Goal: Information Seeking & Learning: Learn about a topic

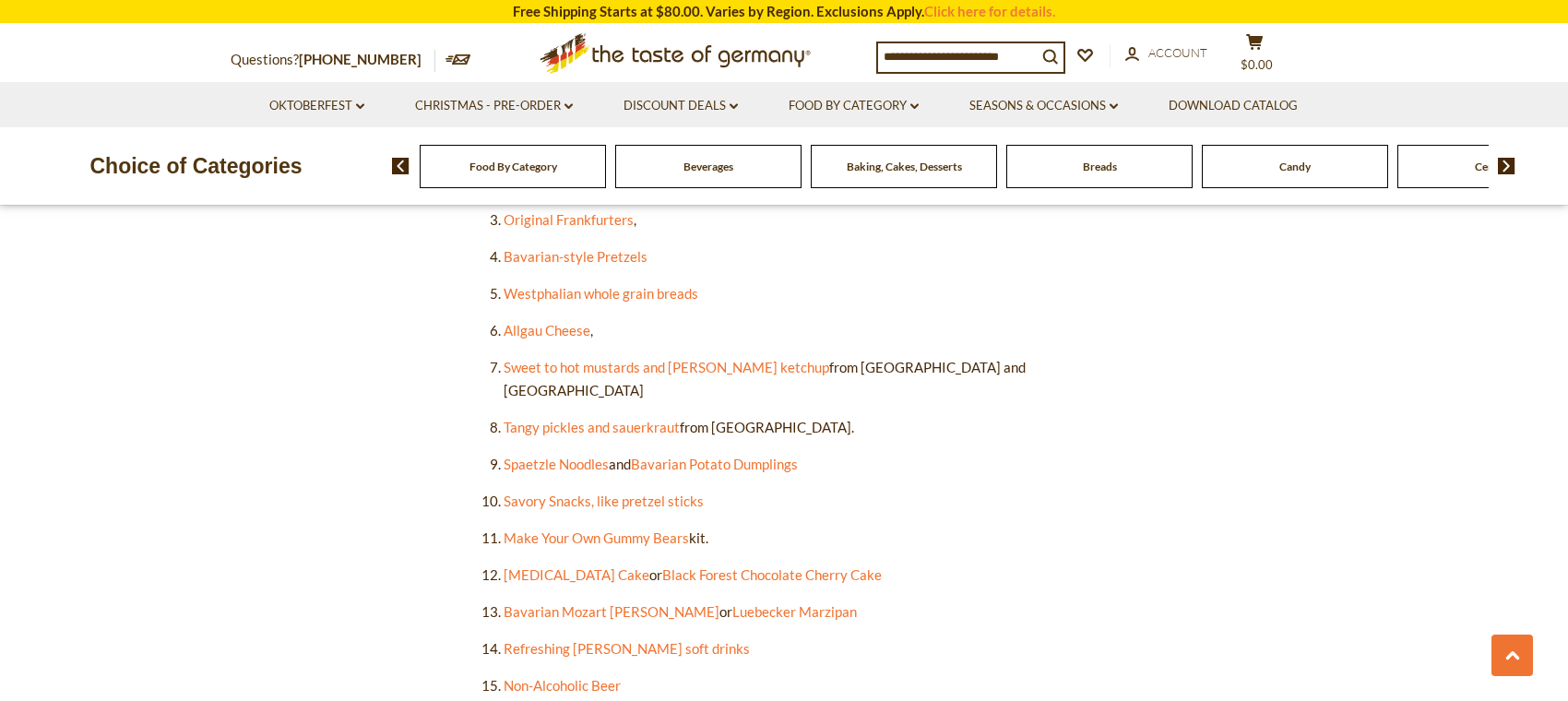
scroll to position [1200, 0]
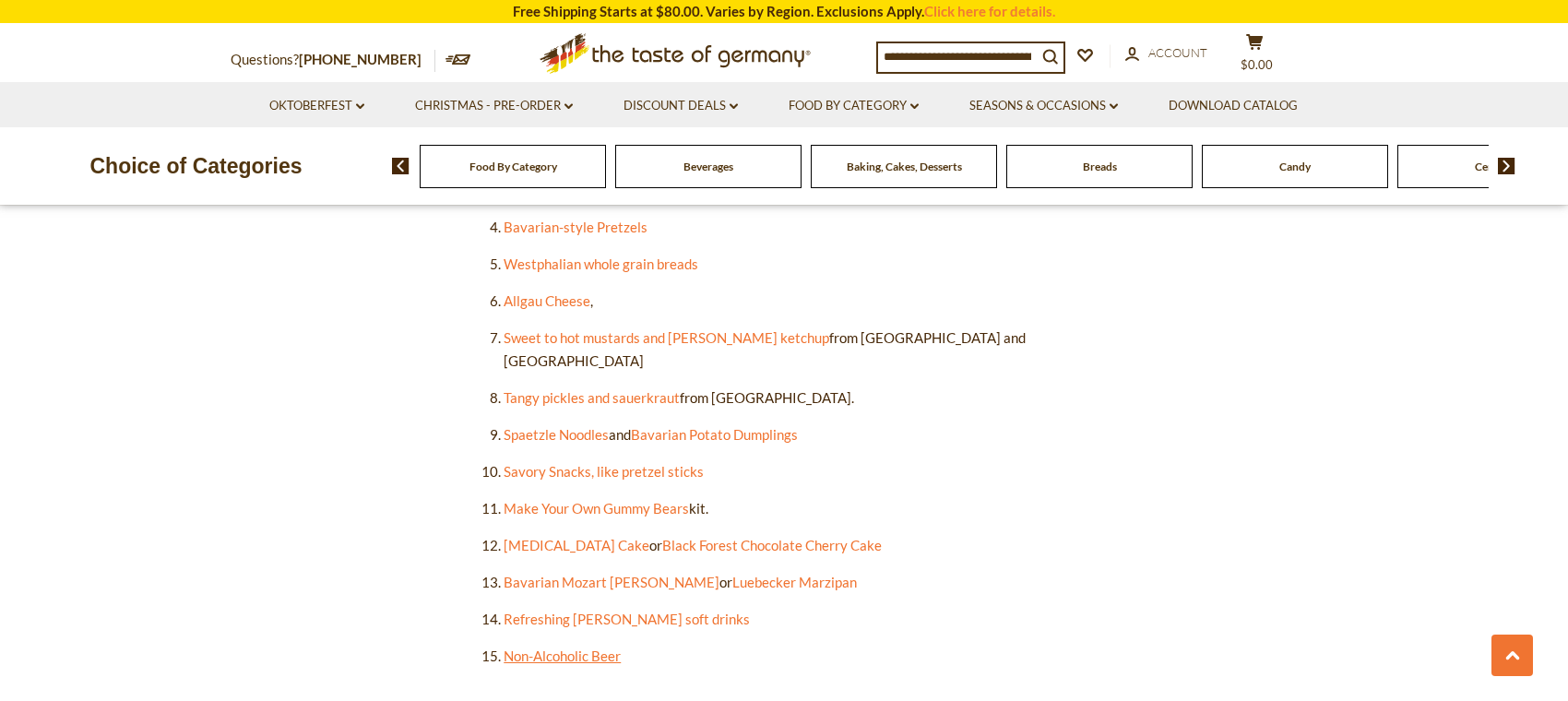
click at [551, 648] on link "Non-Alcoholic Beer" at bounding box center [561, 656] width 117 height 17
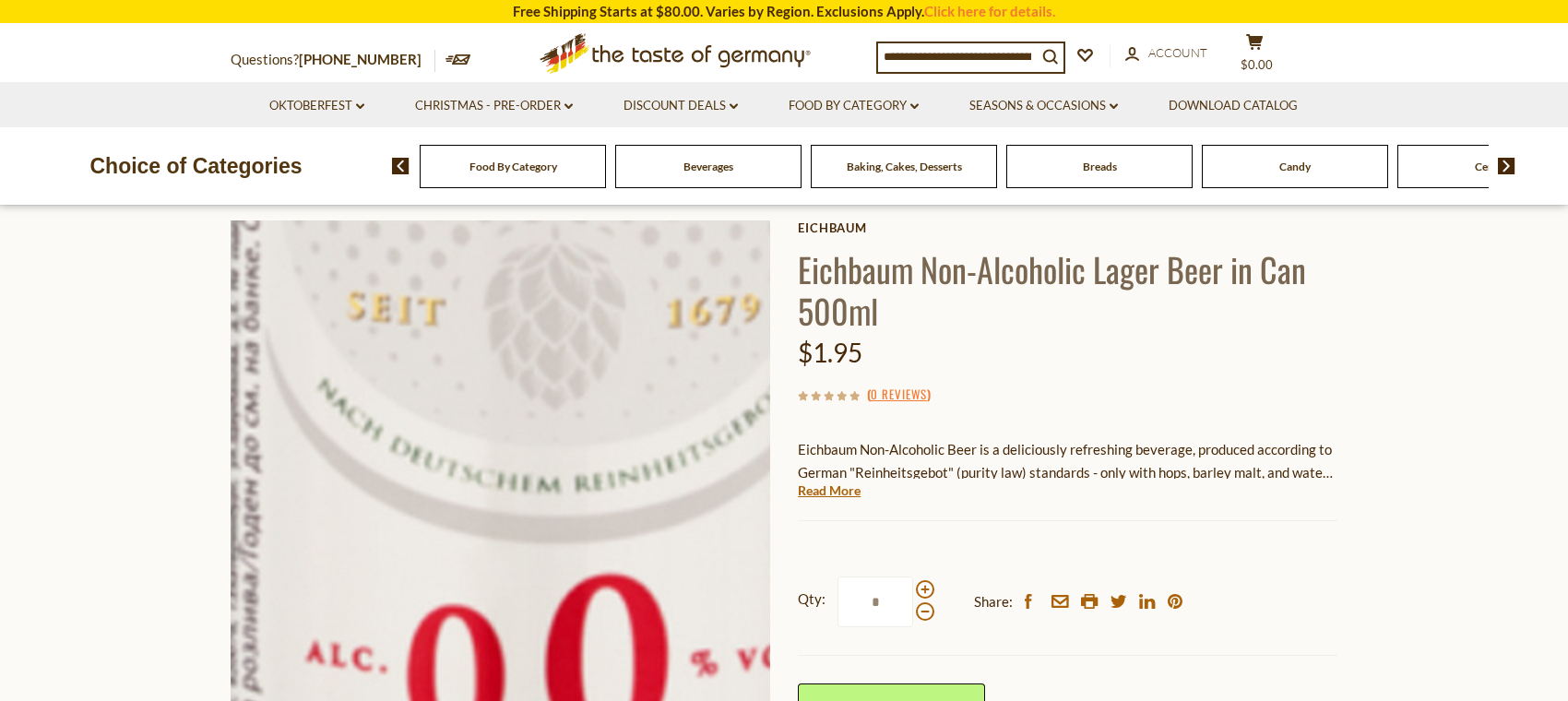
scroll to position [184, 0]
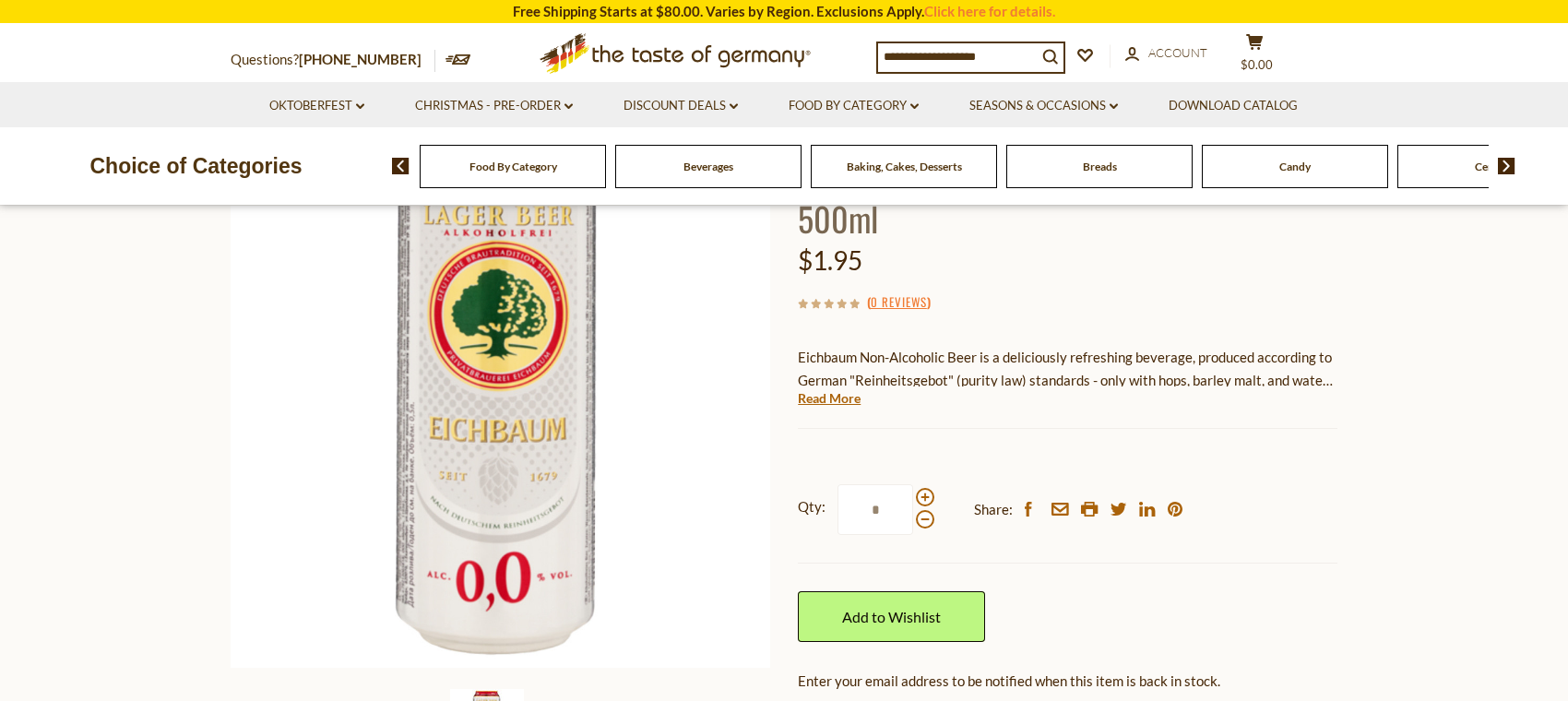
click at [848, 402] on link "Read More" at bounding box center [829, 399] width 63 height 19
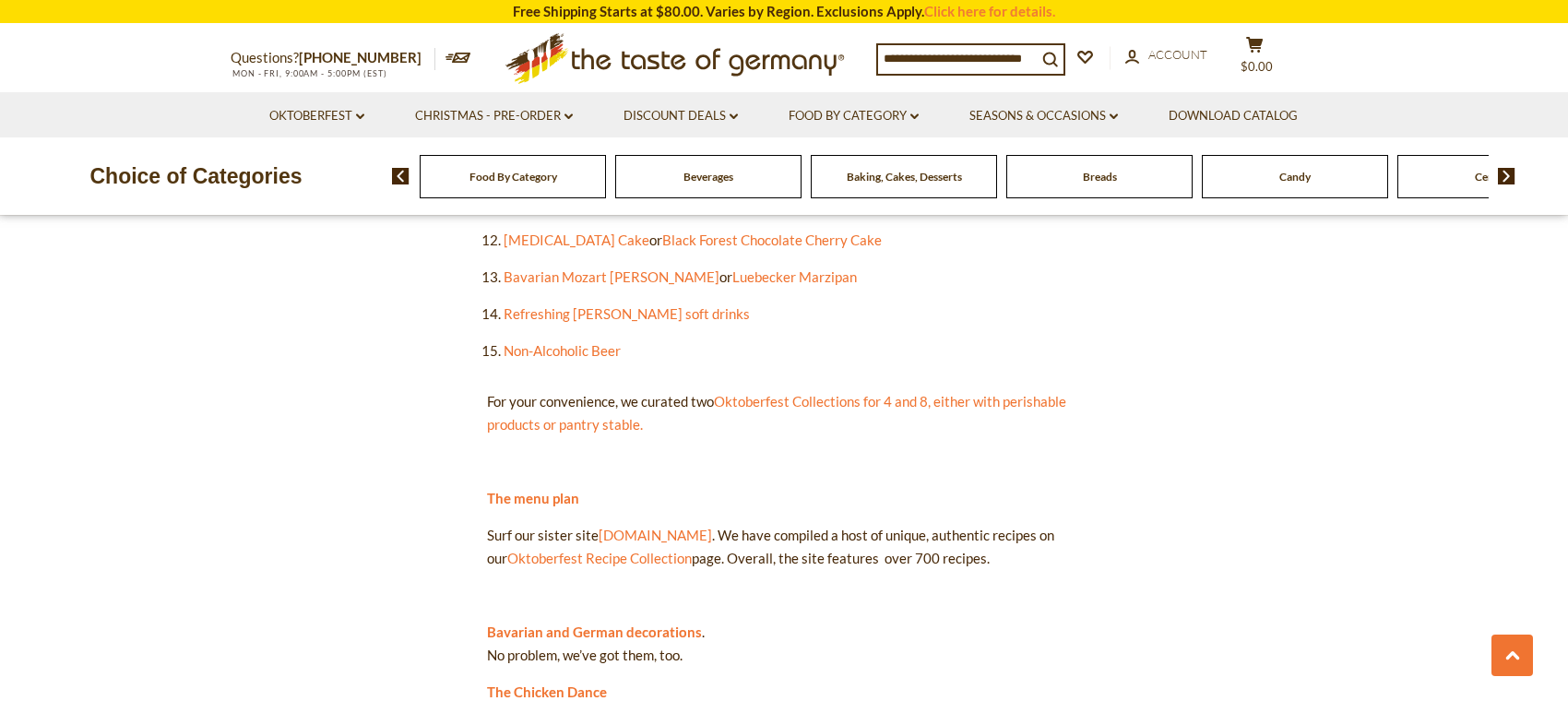
scroll to position [1477, 0]
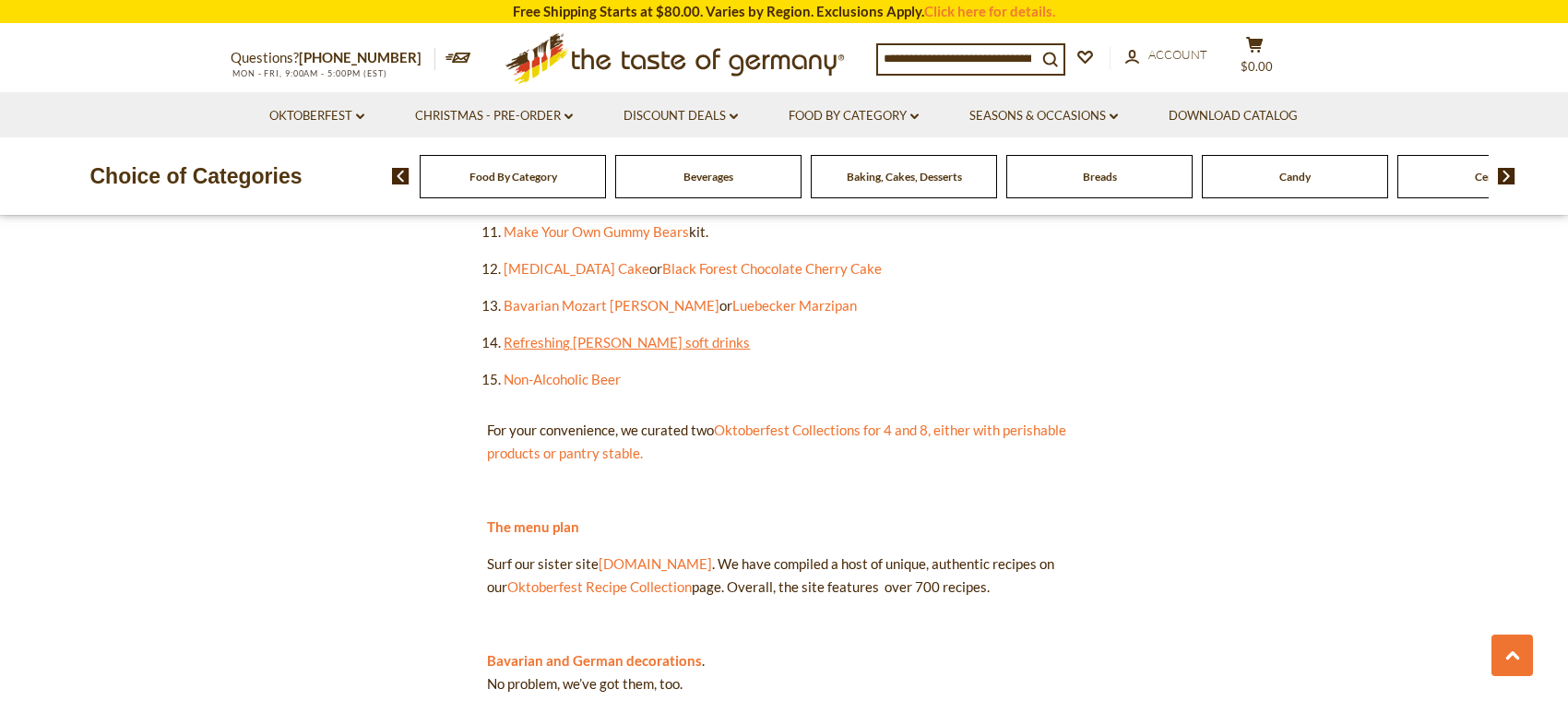
click at [617, 334] on link "Refreshing [PERSON_NAME] soft drinks" at bounding box center [626, 343] width 246 height 17
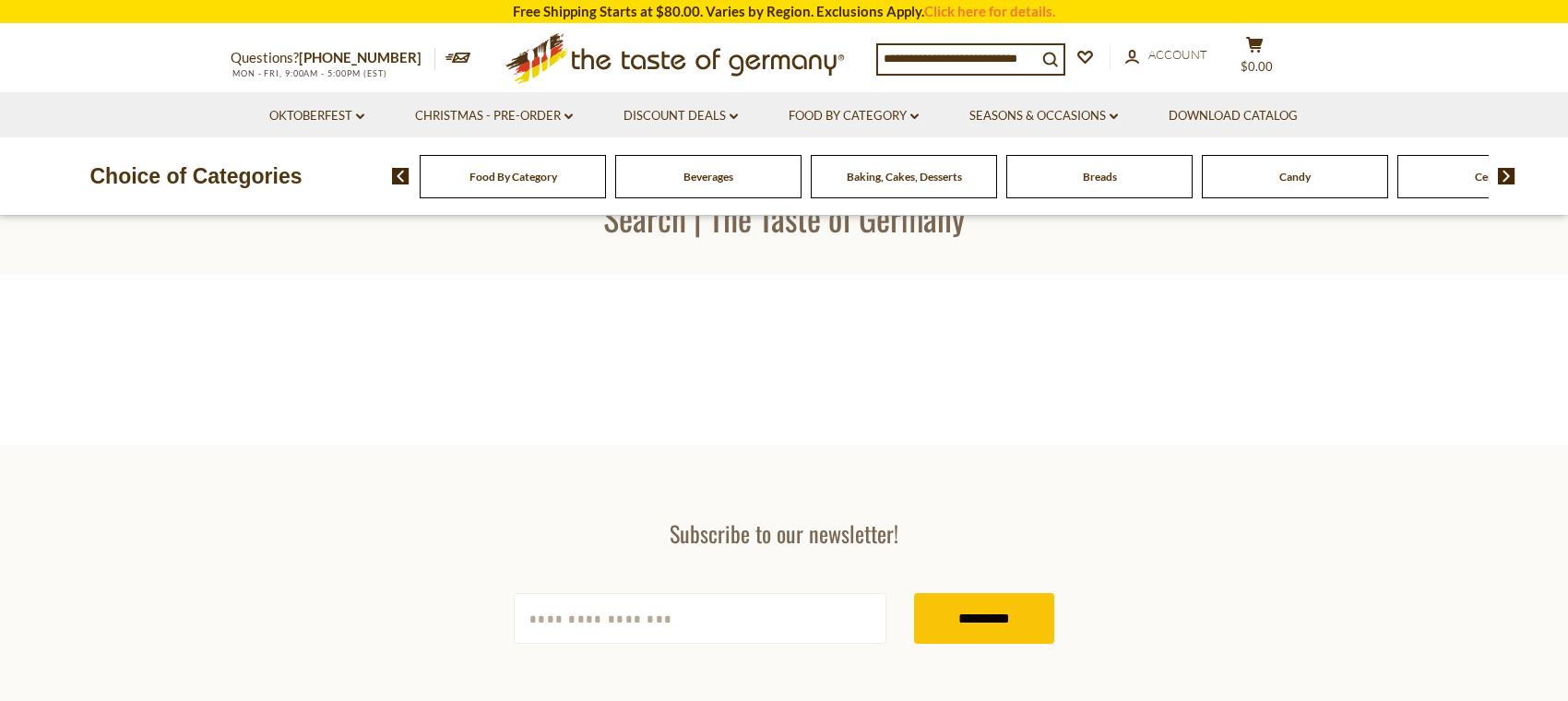
scroll to position [93, 0]
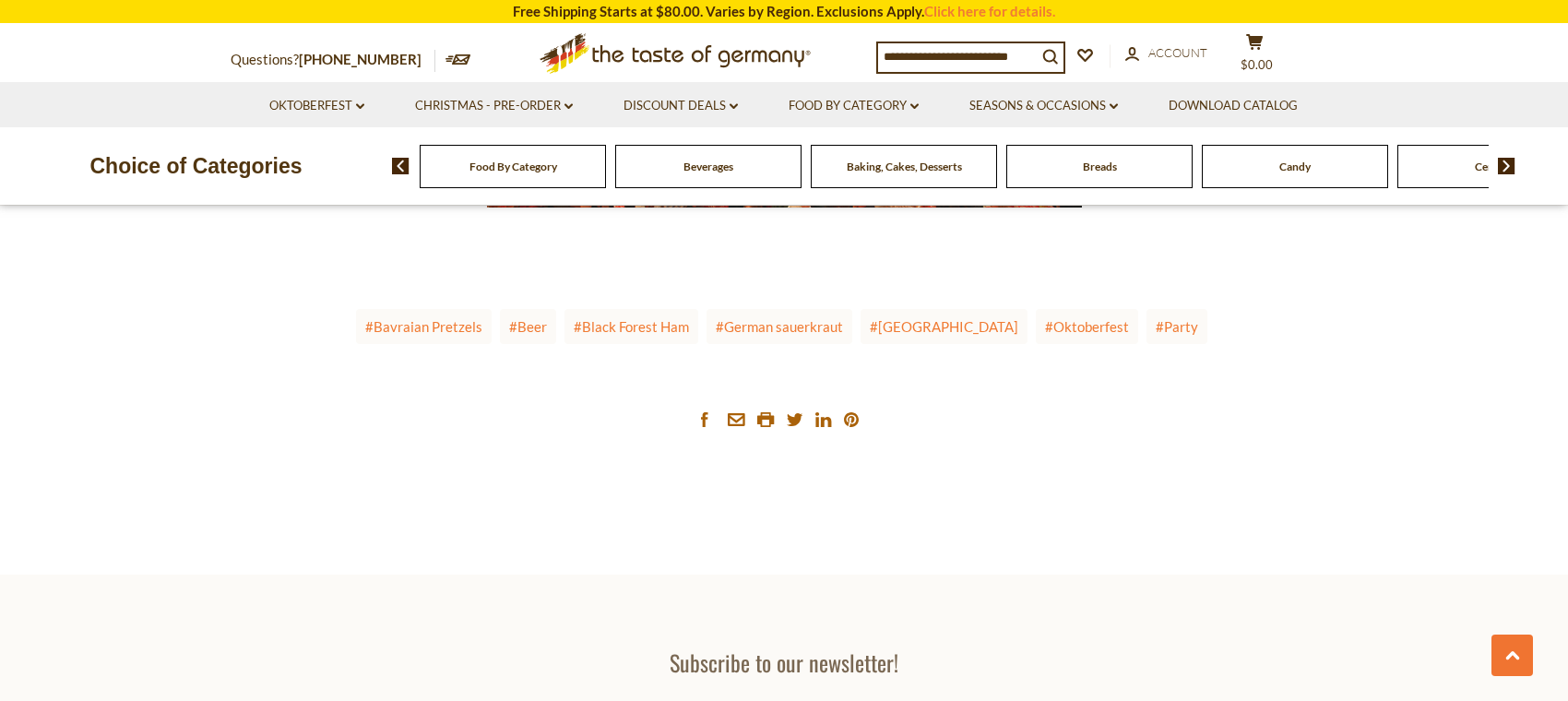
scroll to position [2861, 0]
